Goal: Task Accomplishment & Management: Use online tool/utility

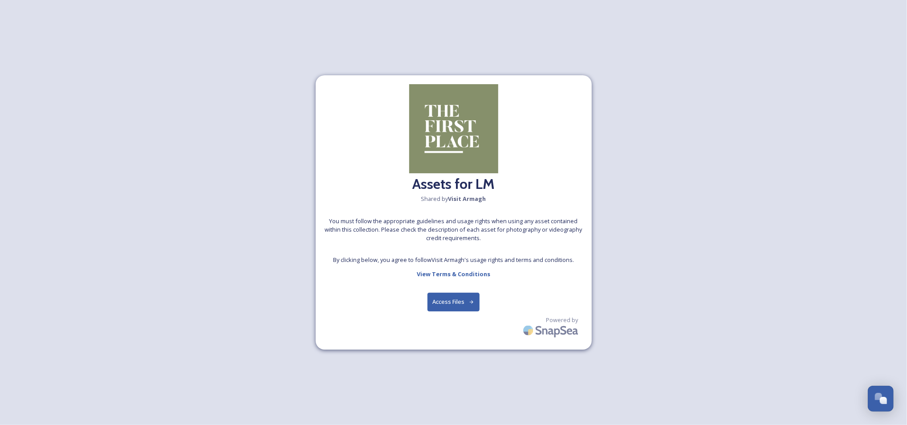
click at [461, 302] on button "Access Files" at bounding box center [453, 301] width 52 height 18
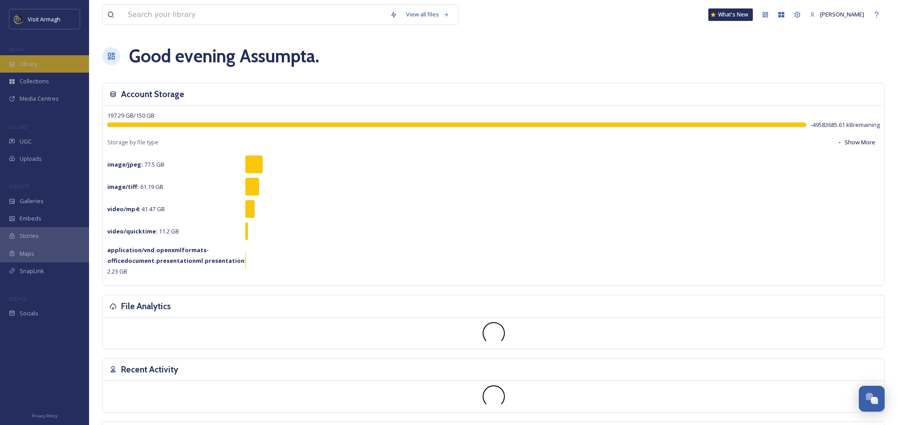
click at [28, 58] on div "Library" at bounding box center [44, 63] width 89 height 17
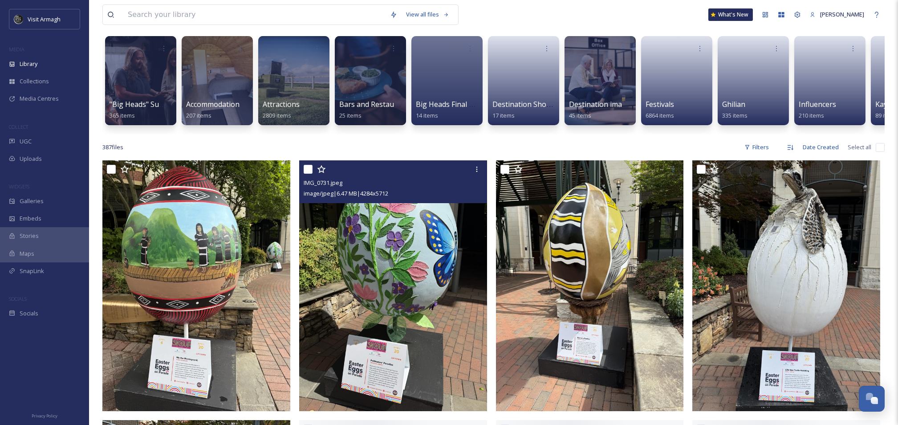
drag, startPoint x: 362, startPoint y: 197, endPoint x: 383, endPoint y: 199, distance: 20.6
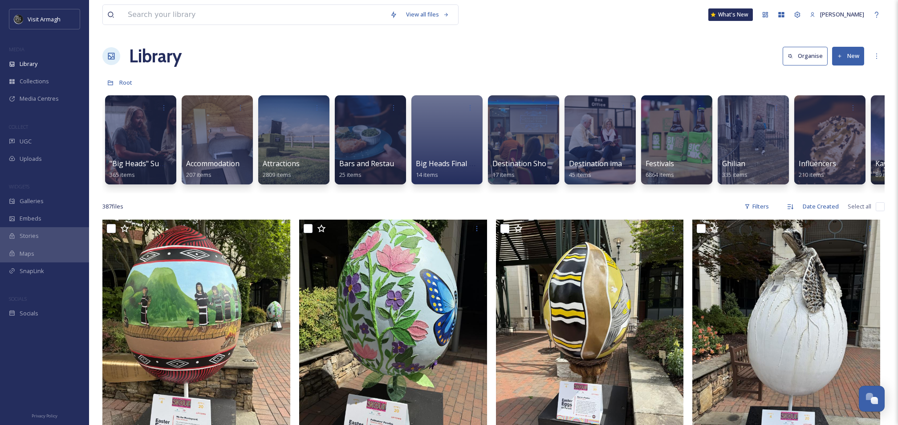
scroll to position [0, 155]
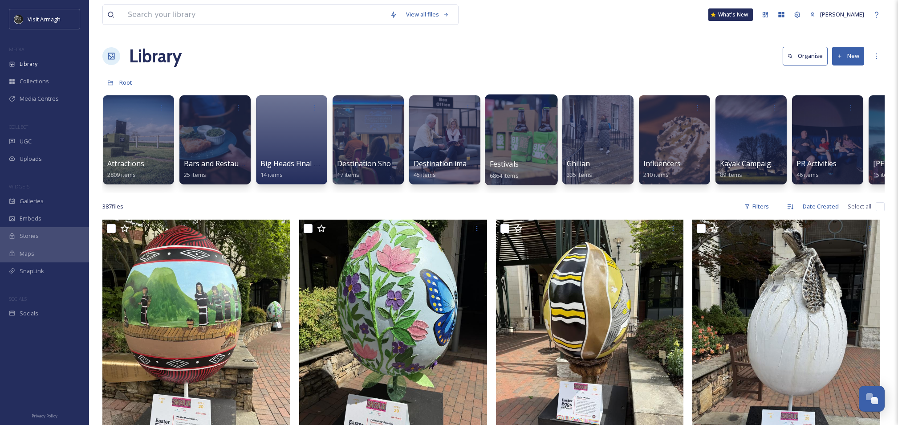
click at [505, 138] on div at bounding box center [521, 139] width 73 height 91
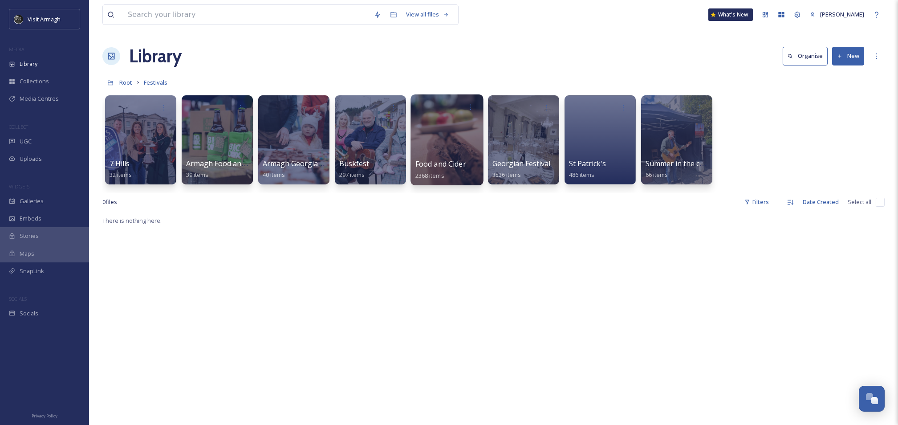
click at [435, 138] on div at bounding box center [446, 139] width 73 height 91
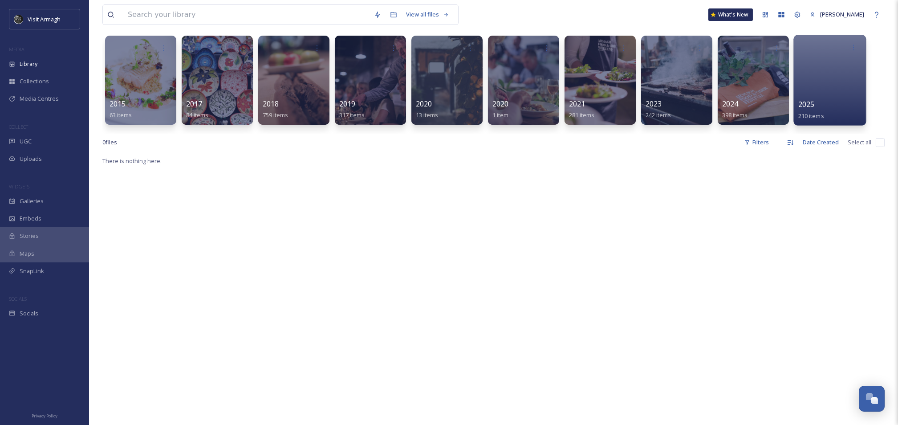
scroll to position [59, 0]
click at [813, 67] on div at bounding box center [829, 80] width 73 height 91
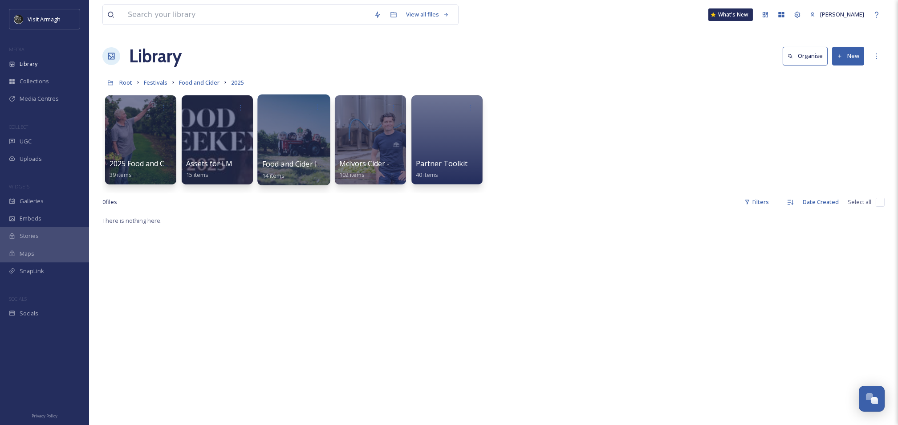
click at [290, 140] on div at bounding box center [293, 139] width 73 height 91
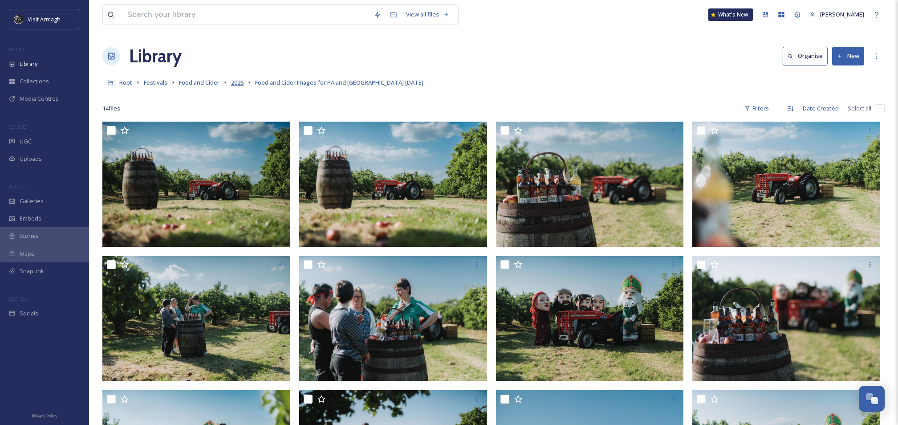
click at [243, 80] on span "2025" at bounding box center [237, 82] width 12 height 8
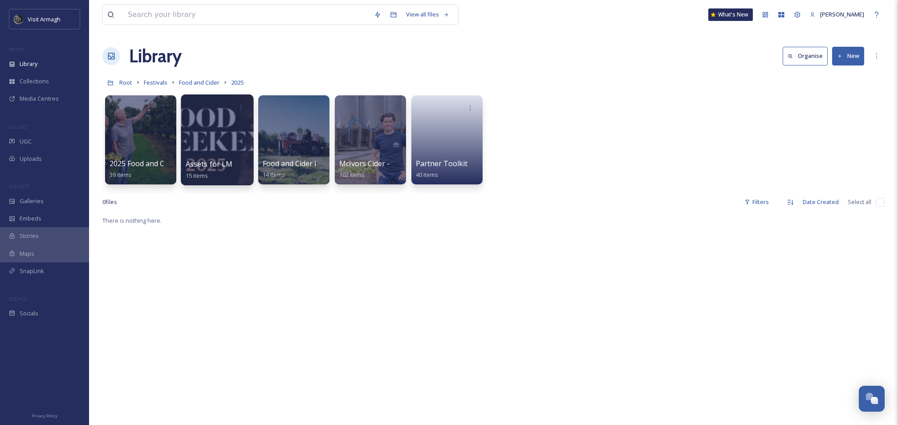
click at [223, 137] on div at bounding box center [217, 139] width 73 height 91
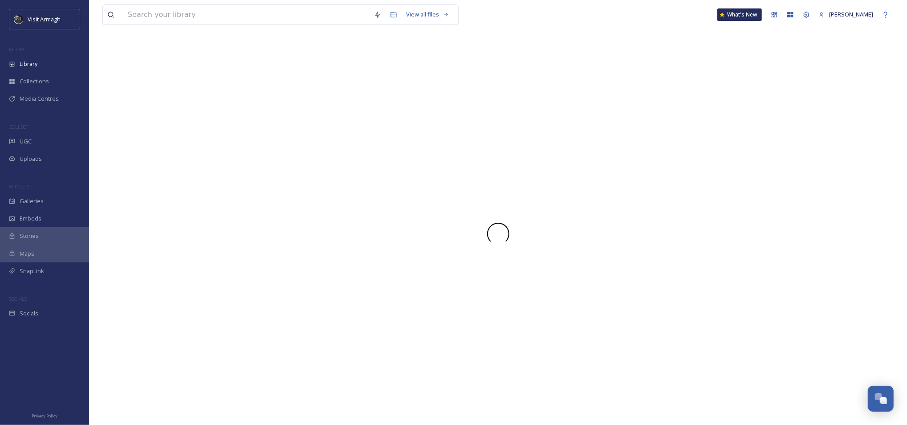
click at [223, 137] on div at bounding box center [497, 234] width 791 height 382
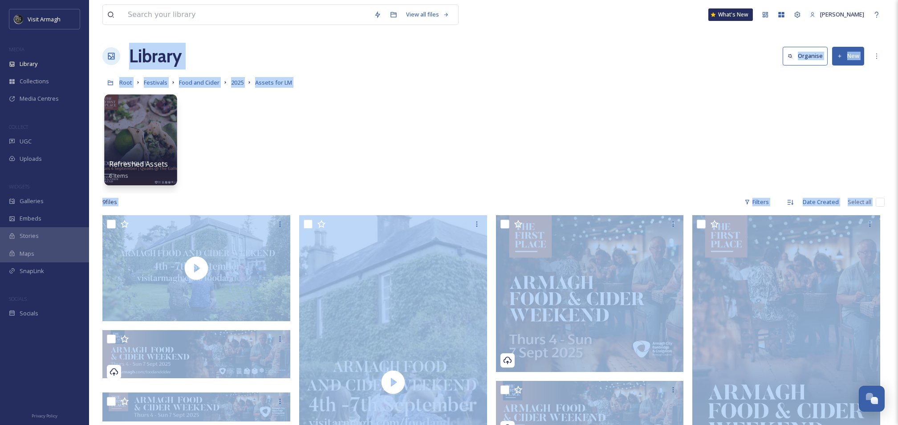
click at [136, 140] on div at bounding box center [140, 139] width 73 height 91
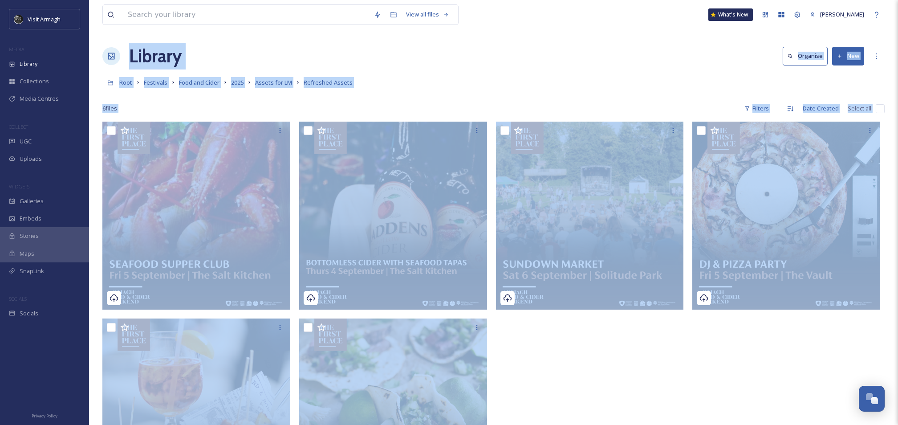
click at [570, 371] on div at bounding box center [592, 316] width 192 height 389
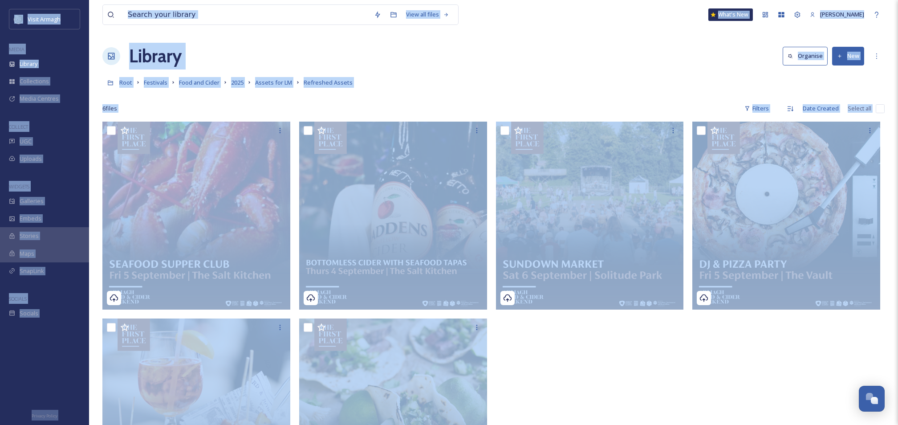
click at [194, 103] on div "6 file s Filters Date Created Select all" at bounding box center [493, 108] width 782 height 17
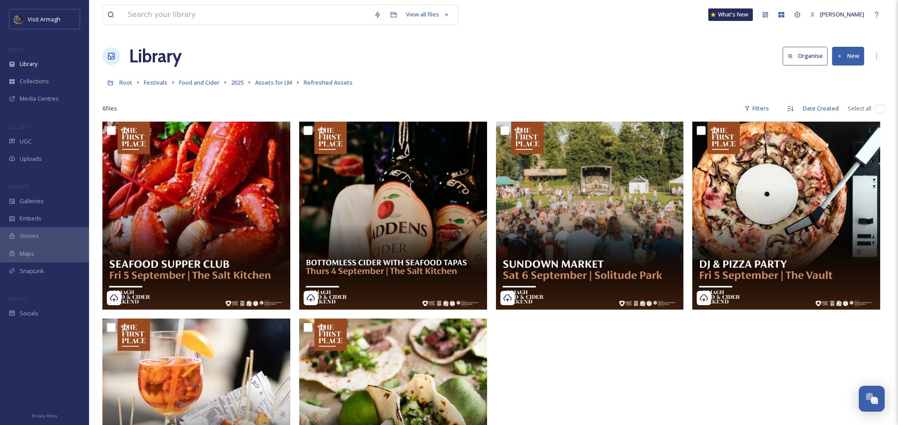
click at [859, 109] on span "Select all" at bounding box center [860, 108] width 24 height 8
click at [879, 108] on input "checkbox" at bounding box center [880, 108] width 9 height 9
checkbox input "true"
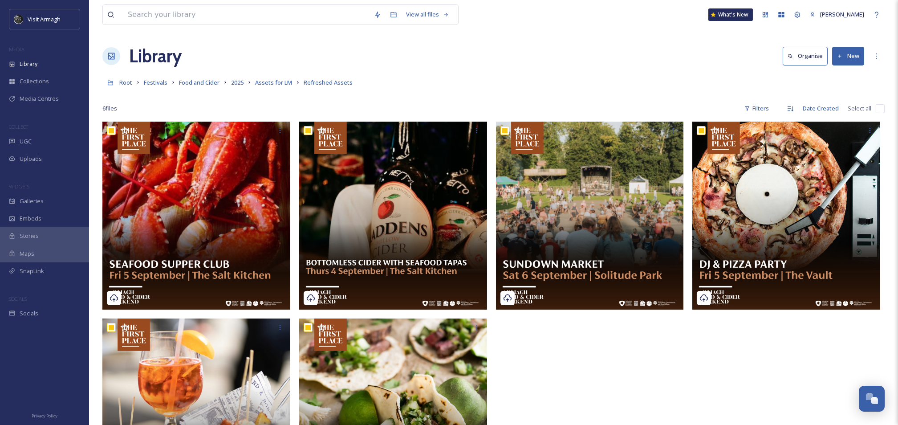
checkbox input "true"
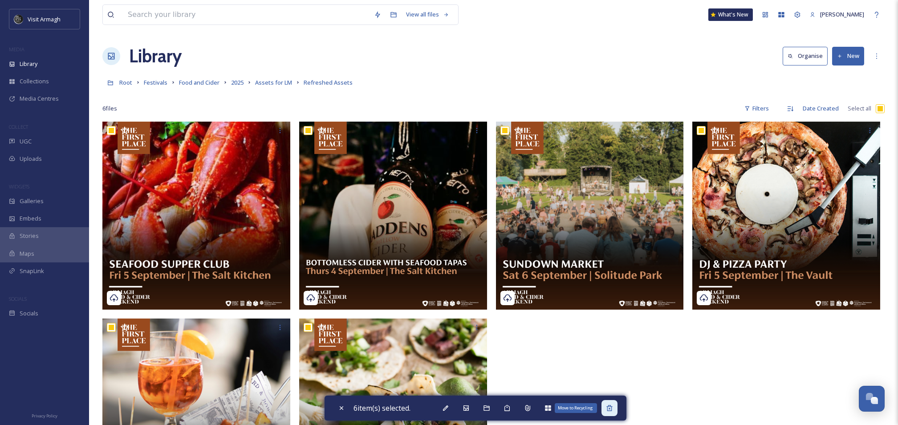
click at [613, 404] on icon at bounding box center [609, 407] width 7 height 7
checkbox input "false"
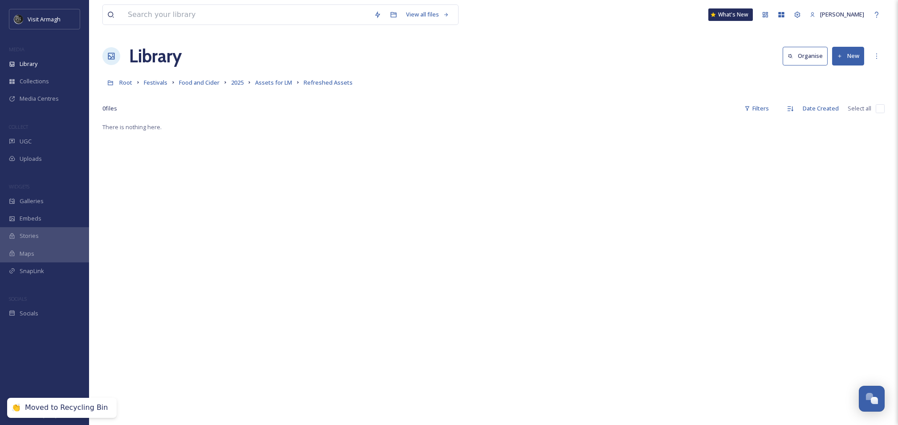
click at [840, 51] on button "New" at bounding box center [848, 56] width 32 height 18
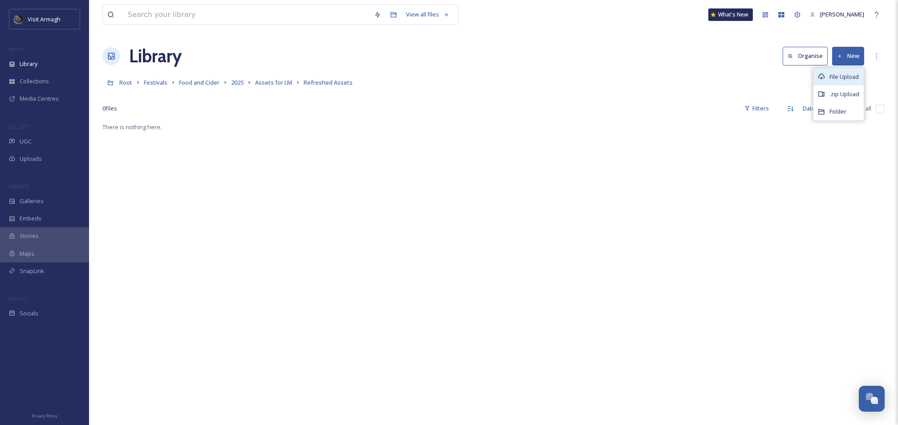
click at [838, 73] on span "File Upload" at bounding box center [843, 77] width 29 height 8
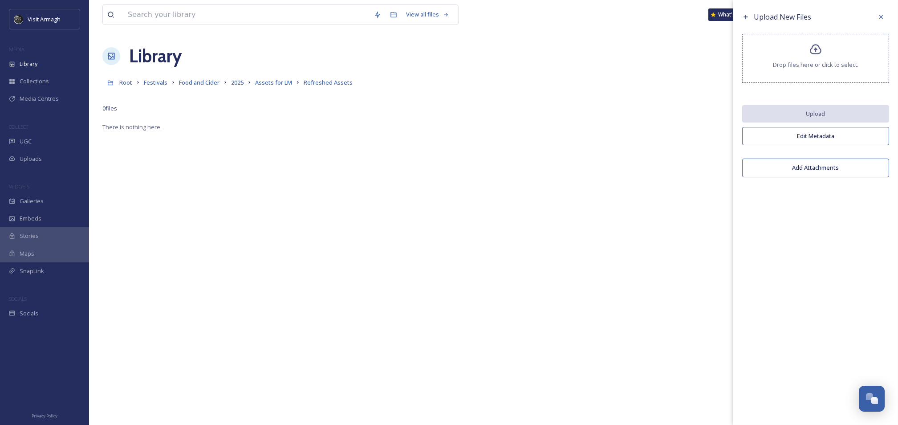
click at [825, 46] on div "Drop files here or click to select." at bounding box center [815, 58] width 147 height 49
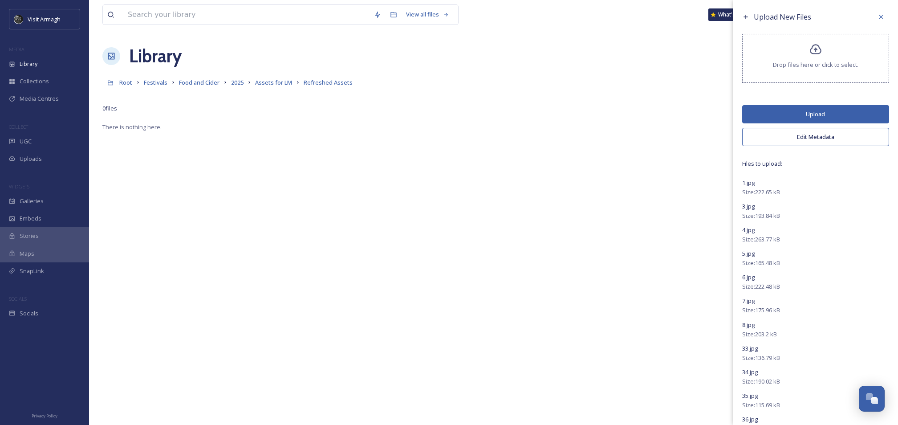
click at [796, 61] on span "Drop files here or click to select." at bounding box center [815, 65] width 85 height 8
click at [809, 52] on icon at bounding box center [815, 49] width 13 height 13
click at [811, 56] on div "Drop files here or click to select." at bounding box center [815, 58] width 147 height 49
click at [810, 45] on icon at bounding box center [816, 49] width 12 height 10
click at [807, 115] on button "Upload" at bounding box center [815, 114] width 147 height 18
